Goal: Communication & Community: Answer question/provide support

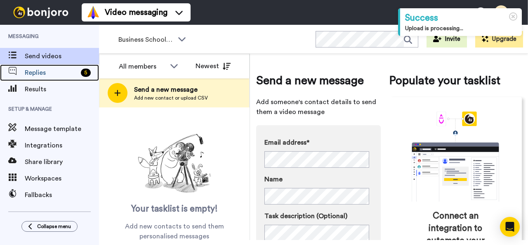
click at [50, 71] on span "Replies" at bounding box center [51, 73] width 53 height 10
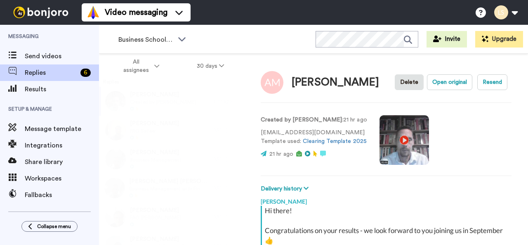
scroll to position [112, 0]
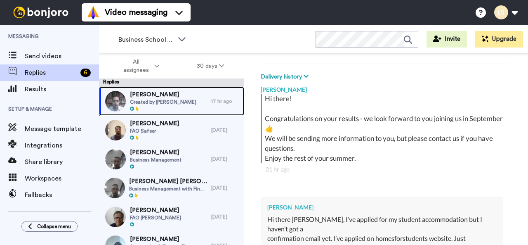
click at [149, 99] on span "Created by Lee Smith-Dennis" at bounding box center [163, 102] width 66 height 7
type textarea "x"
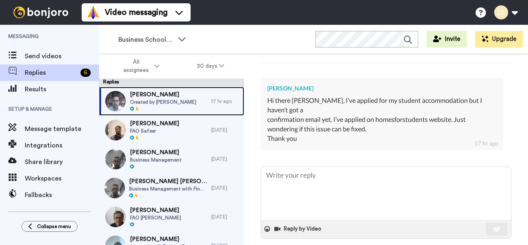
scroll to position [234, 0]
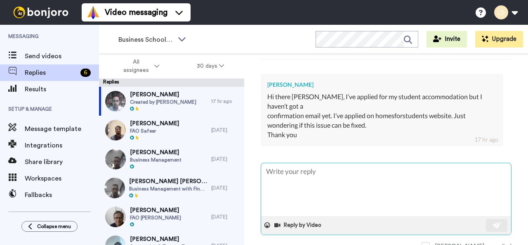
click at [271, 163] on textarea at bounding box center [386, 189] width 250 height 53
type textarea "Hi Aktham"
type textarea "x"
type textarea "Hi Aktham"
type textarea "x"
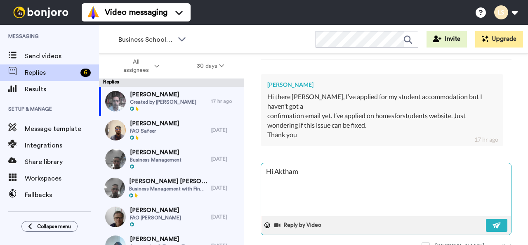
type textarea "Hi Aktham,"
type textarea "x"
type textarea "Hi Aktham,"
type textarea "x"
type textarea "Hi Aktham, I"
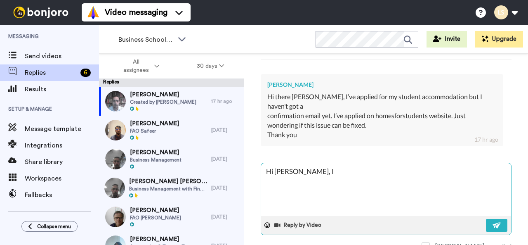
type textarea "x"
type textarea "Hi Aktham, I"
type textarea "x"
type textarea "Hi Aktham, I w"
type textarea "x"
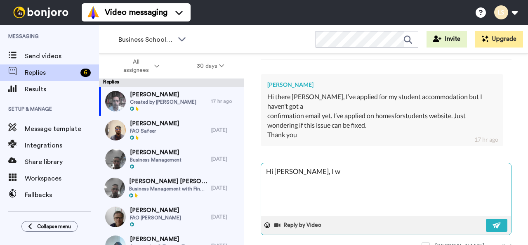
type textarea "Hi Aktham, I wi"
type textarea "x"
type textarea "Hi Aktham, I wil"
type textarea "x"
type textarea "Hi Aktham, I will"
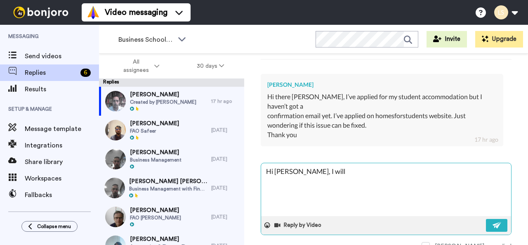
type textarea "x"
type textarea "Hi Aktham, I will"
type textarea "x"
type textarea "Hi Aktham, I will a"
type textarea "x"
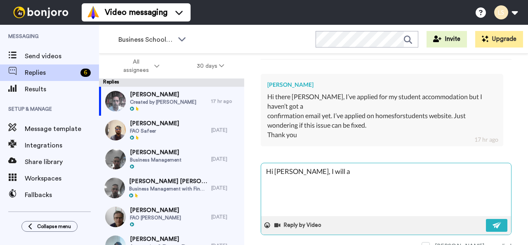
type textarea "Hi Aktham, I will as"
type textarea "x"
type textarea "Hi Aktham, I will ask"
type textarea "x"
type textarea "Hi Aktham, I will ask"
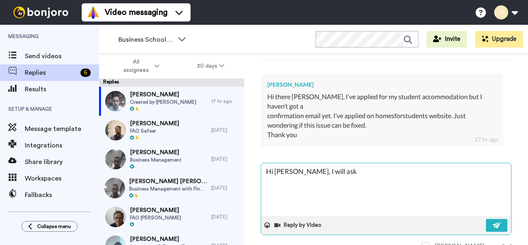
type textarea "x"
type textarea "Hi Aktham, I will ask t"
type textarea "x"
type textarea "Hi Aktham, I will ask th"
type textarea "x"
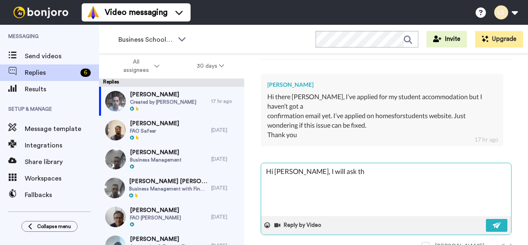
type textarea "Hi Aktham, I will ask the"
type textarea "x"
type textarea "Hi Aktham, I will ask the"
type textarea "x"
type textarea "Hi Aktham, I will ask the r"
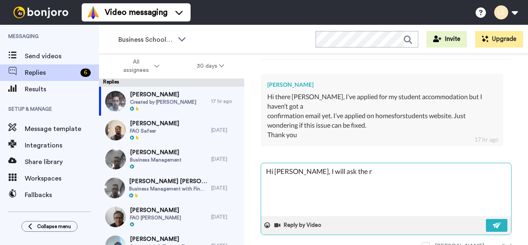
type textarea "x"
type textarea "Hi Aktham, I will ask the re"
type textarea "x"
type textarea "Hi Aktham, I will ask the rele"
type textarea "x"
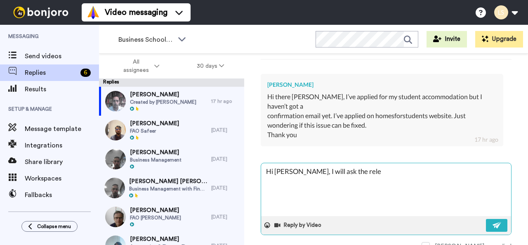
type textarea "Hi Aktham, I will ask the relev"
type textarea "x"
type textarea "Hi Aktham, I will ask the releva"
type textarea "x"
type textarea "Hi Aktham, I will ask the relevan"
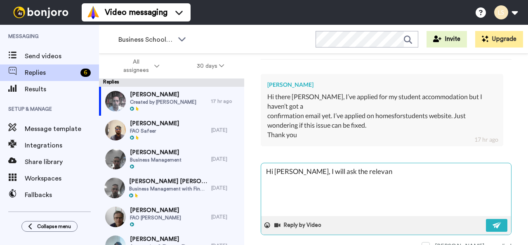
type textarea "x"
type textarea "Hi Aktham, I will ask the relevant"
type textarea "x"
type textarea "Hi Aktham, I will ask the relevant"
type textarea "x"
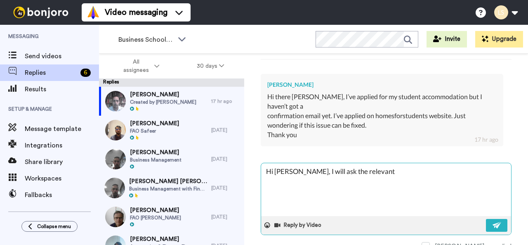
type textarea "Hi Aktham, I will ask the relevant p"
type textarea "x"
type textarea "Hi Aktham, I will ask the relevant pe"
type textarea "x"
type textarea "Hi Aktham, I will ask the relevant peo"
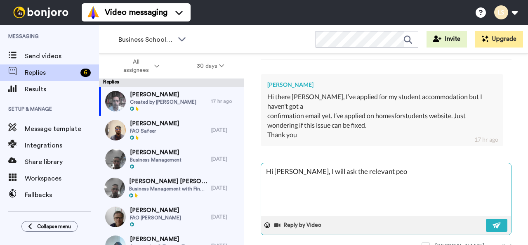
type textarea "x"
type textarea "Hi Aktham, I will ask the relevant peop"
type textarea "x"
type textarea "Hi Aktham, I will ask the relevant peopl"
type textarea "x"
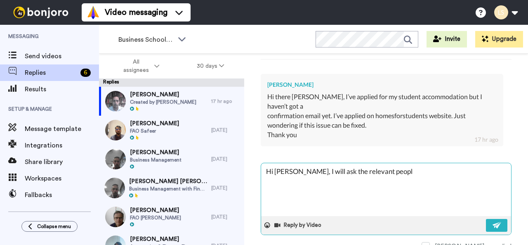
type textarea "Hi Aktham, I will ask the relevant people"
type textarea "x"
type textarea "Hi Aktham, I will ask the relevant people"
type textarea "x"
type textarea "Hi Aktham, I will ask the relevant people a"
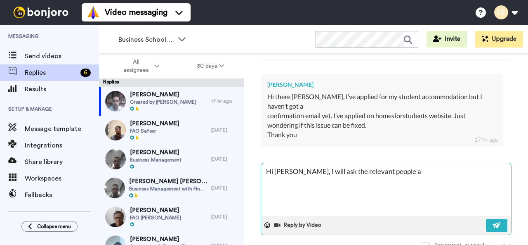
type textarea "x"
type textarea "Hi Aktham, I will ask the relevant people an"
type textarea "x"
type textarea "Hi Aktham, I will ask the relevant people and"
type textarea "x"
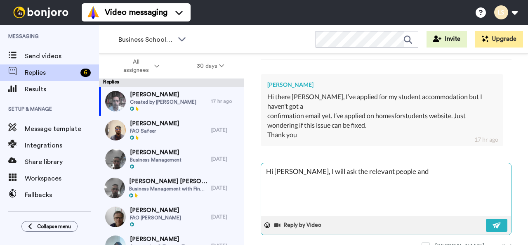
type textarea "Hi Aktham, I will ask the relevant people and"
type textarea "x"
type textarea "Hi Aktham, I will ask the relevant people and"
type textarea "x"
type textarea "Hi Aktham, I will ask the relevant people and g"
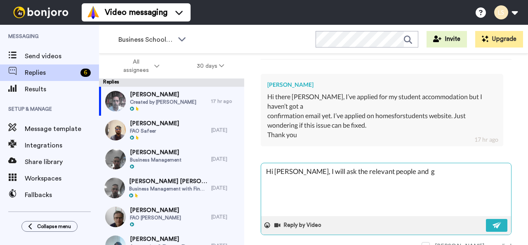
type textarea "x"
type textarea "Hi Aktham, I will ask the relevant people and ge"
type textarea "x"
type textarea "Hi Aktham, I will ask the relevant people and get"
type textarea "x"
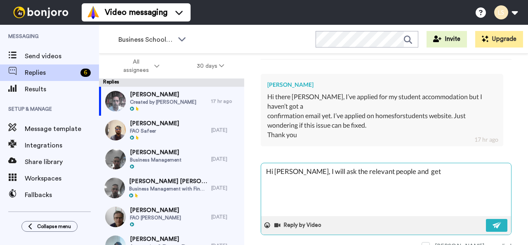
type textarea "Hi Aktham, I will ask the relevant people and get"
type textarea "x"
type textarea "Hi Aktham, I will ask the relevant people and get b"
type textarea "x"
type textarea "Hi Aktham, I will ask the relevant people and get ba"
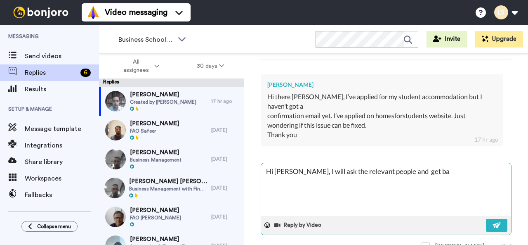
type textarea "x"
type textarea "Hi Aktham, I will ask the relevant people and get bac"
type textarea "x"
type textarea "Hi Aktham, I will ask the relevant people and get back"
type textarea "x"
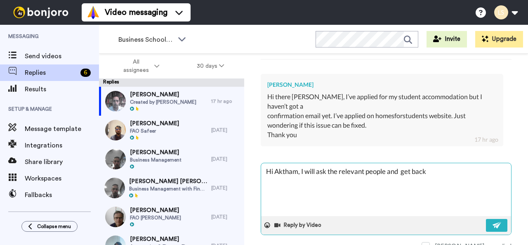
type textarea "Hi Aktham, I will ask the relevant people and get back"
type textarea "x"
type textarea "Hi Aktham, I will ask the relevant people and get back t"
type textarea "x"
type textarea "Hi Aktham, I will ask the relevant people and get back to"
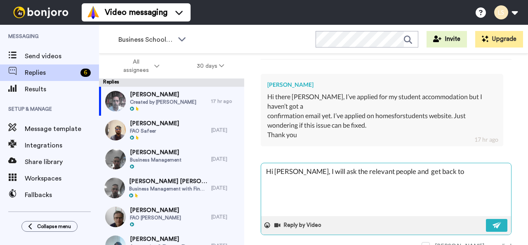
type textarea "x"
type textarea "Hi Aktham, I will ask the relevant people and get back to"
type textarea "x"
type textarea "Hi Aktham, I will ask the relevant people and get back to y"
type textarea "x"
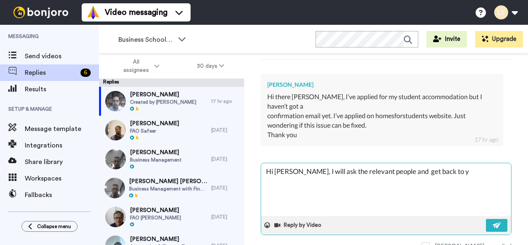
type textarea "Hi Aktham, I will ask the relevant people and get back to yo"
type textarea "x"
type textarea "Hi Aktham, I will ask the relevant people and get back to you"
type textarea "x"
type textarea "Hi Aktham, I will ask the relevant people and get back to you,"
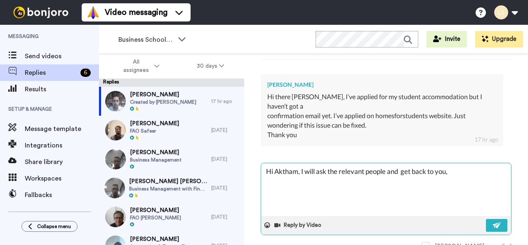
type textarea "x"
type textarea "Hi Aktham, I will ask the relevant people and get back to you,"
type textarea "x"
type textarea "Hi Aktham, I will ask the relevant people and get back to you, L"
type textarea "x"
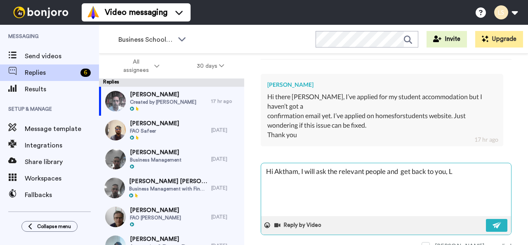
type textarea "Hi Aktham, I will ask the relevant people and get back to you, Le"
type textarea "x"
type textarea "Hi Aktham, I will ask the relevant people and get back to you, Lee"
click at [301, 163] on textarea "Hi Aktham, I will ask the relevant people and get back to you, Lee" at bounding box center [386, 189] width 250 height 53
type textarea "x"
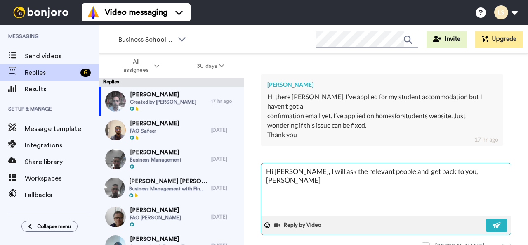
type textarea "Hi Aktham, nI will ask the relevant people and get back to you, Lee"
type textarea "x"
type textarea "Hi Aktham, noI will ask the relevant people and get back to you, Lee"
type textarea "x"
type textarea "Hi Aktham, no I will ask the relevant people and get back to you, Lee"
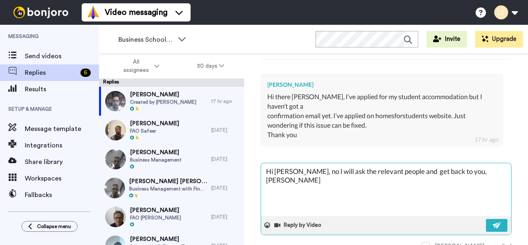
type textarea "x"
type textarea "Hi Aktham, no pI will ask the relevant people and get back to you, Lee"
type textarea "x"
type textarea "Hi Aktham, no prI will ask the relevant people and get back to you, Lee"
type textarea "x"
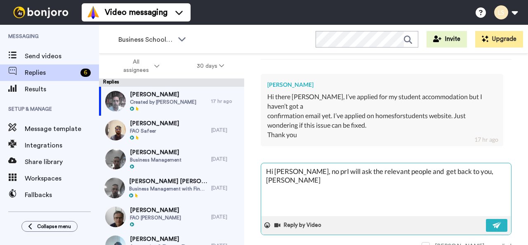
type textarea "Hi Aktham, no proI will ask the relevant people and get back to you, Lee"
type textarea "x"
type textarea "Hi Aktham, no probI will ask the relevant people and get back to you, Lee"
type textarea "x"
type textarea "Hi Aktham, no problI will ask the relevant people and get back to you, Lee"
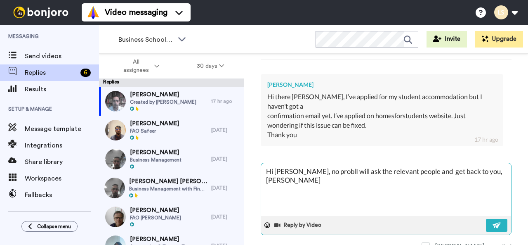
type textarea "x"
type textarea "Hi Aktham, no probleI will ask the relevant people and get back to you, Lee"
type textarea "x"
type textarea "Hi Aktham, no problemI will ask the relevant people and get back to you, Lee"
type textarea "x"
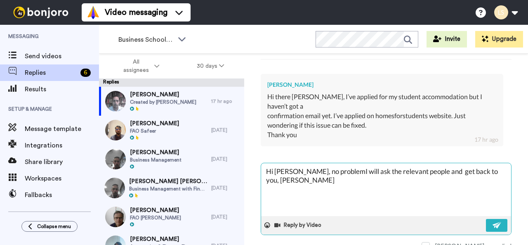
type textarea "Hi Aktham, no problem,I will ask the relevant people and get back to you, Lee"
type textarea "x"
type textarea "Hi Aktham, no problem, I will ask the relevant people and get back to you, Lee"
click at [493, 222] on img at bounding box center [497, 225] width 9 height 7
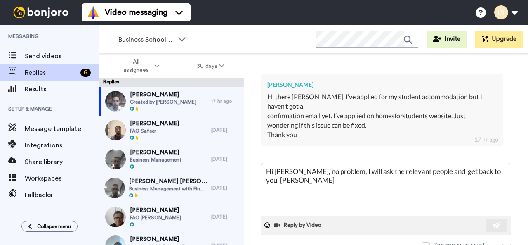
click at [494, 59] on div "Hi there! Congratulations on your results - we look forward to you joining us i…" at bounding box center [386, 19] width 251 height 97
type textarea "x"
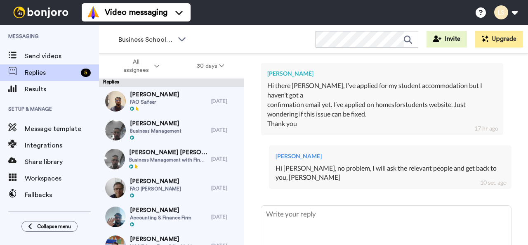
scroll to position [245, 0]
type textarea "x"
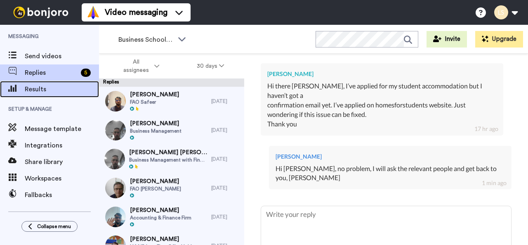
click at [58, 88] on span "Results" at bounding box center [62, 89] width 74 height 10
click at [41, 87] on span "Results" at bounding box center [62, 89] width 74 height 10
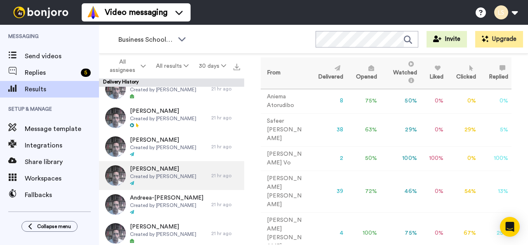
scroll to position [157, 0]
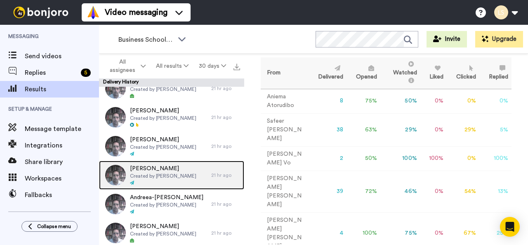
click at [144, 167] on span "Andrew Lariviere" at bounding box center [163, 168] width 66 height 8
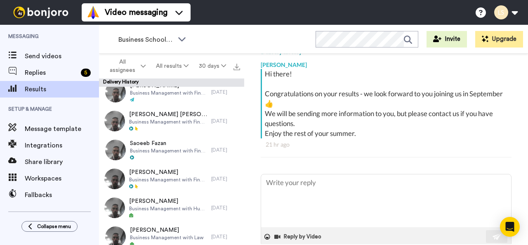
scroll to position [1316, 0]
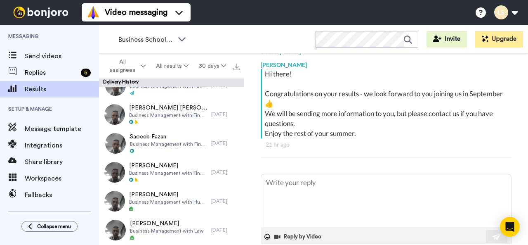
type textarea "x"
